Goal: Task Accomplishment & Management: Complete application form

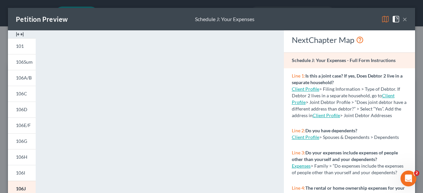
scroll to position [91, 0]
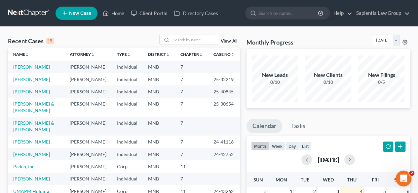
click at [28, 66] on link "[PERSON_NAME]" at bounding box center [31, 67] width 37 height 6
select select "10"
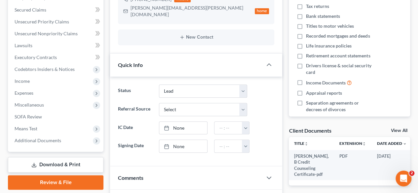
scroll to position [165, 0]
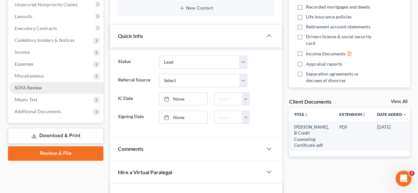
click at [26, 90] on span "SOFA Review" at bounding box center [28, 88] width 27 height 6
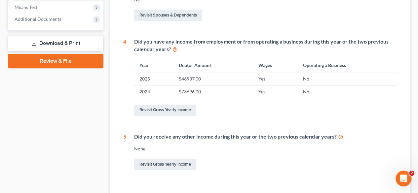
scroll to position [265, 0]
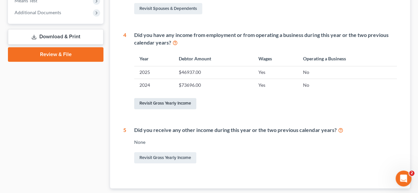
click at [168, 103] on link "Revisit Gross Yearly Income" at bounding box center [165, 103] width 62 height 11
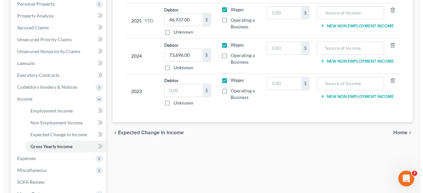
scroll to position [132, 0]
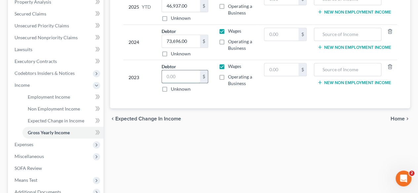
click at [180, 80] on input "text" at bounding box center [181, 76] width 38 height 13
type input "66,769"
click at [212, 111] on div "chevron_left Expected Change in Income Home chevron_right" at bounding box center [260, 118] width 300 height 21
click at [24, 144] on span "Expenses" at bounding box center [24, 145] width 19 height 6
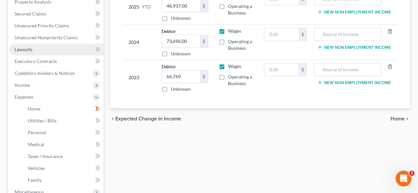
click at [28, 49] on span "Lawsuits" at bounding box center [24, 50] width 18 height 6
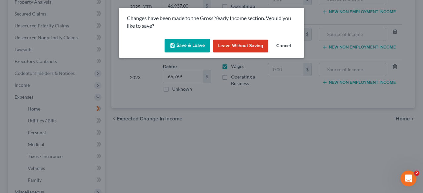
click at [179, 49] on button "Save & Leave" at bounding box center [188, 46] width 46 height 14
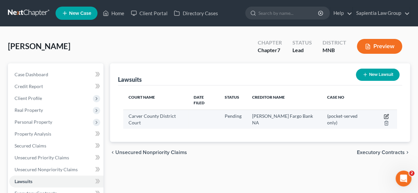
click at [386, 114] on icon "button" at bounding box center [387, 115] width 3 height 3
select select "24"
select select "0"
select select "4"
select select "38"
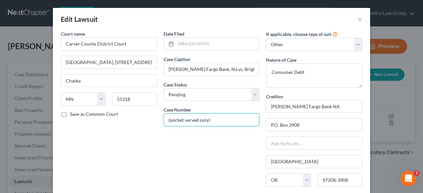
drag, startPoint x: 227, startPoint y: 118, endPoint x: 89, endPoint y: 111, distance: 137.7
click at [89, 111] on div "Court name * Carver County District Court Carver County Justice Center, 604 Eas…" at bounding box center [212, 134] width 308 height 208
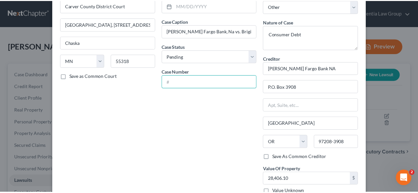
scroll to position [80, 0]
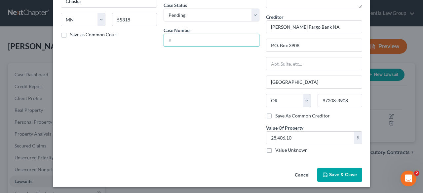
click at [324, 173] on icon "button" at bounding box center [325, 175] width 5 height 5
